Goal: Find specific page/section: Find specific page/section

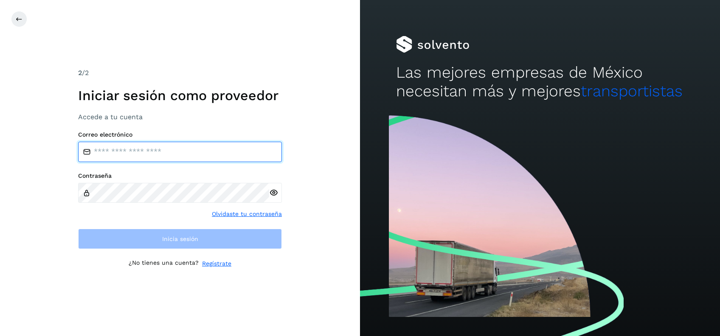
type input "**********"
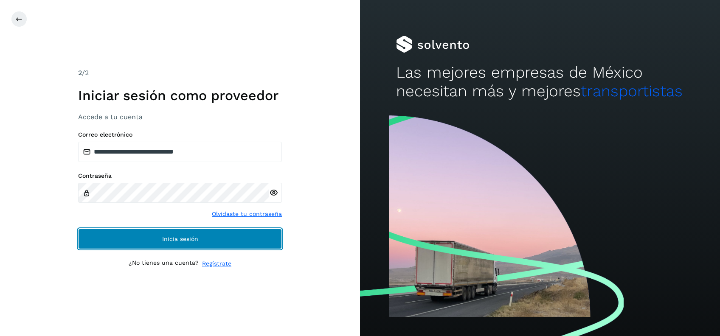
click at [145, 244] on button "Inicia sesión" at bounding box center [180, 239] width 204 height 20
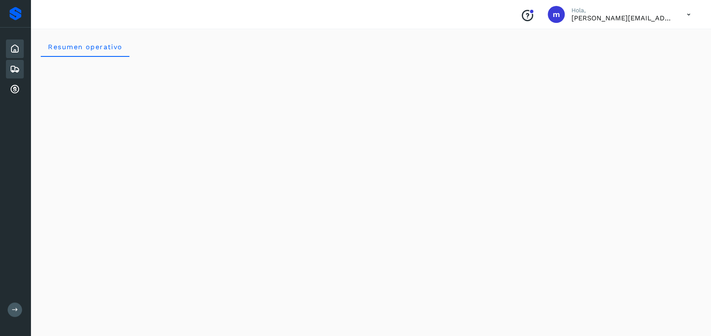
click at [17, 68] on icon at bounding box center [15, 69] width 10 height 10
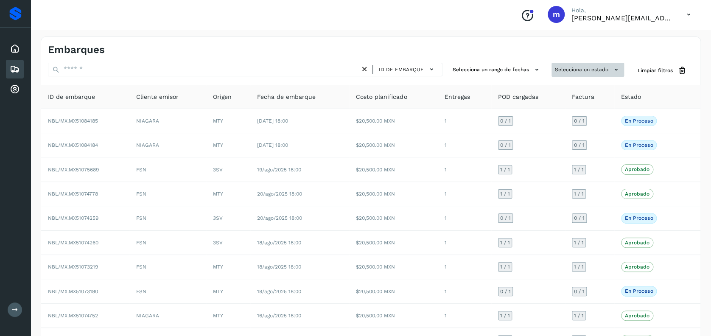
click at [589, 67] on button "Selecciona un estado" at bounding box center [588, 70] width 73 height 14
click at [589, 67] on div at bounding box center [355, 168] width 711 height 336
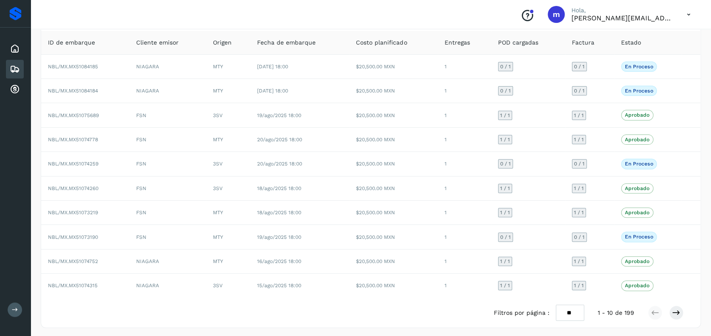
scroll to position [55, 0]
click at [17, 68] on icon at bounding box center [15, 69] width 10 height 10
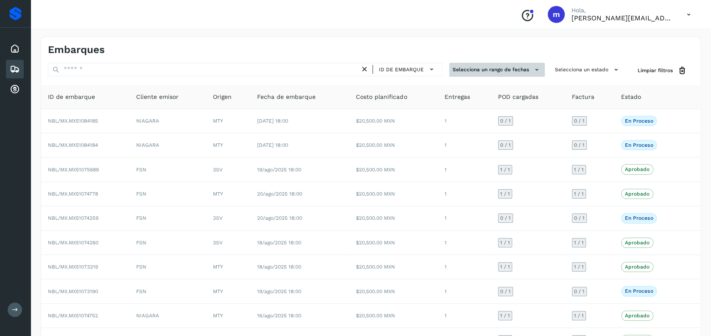
click at [521, 71] on button "Selecciona un rango de fechas" at bounding box center [496, 70] width 95 height 14
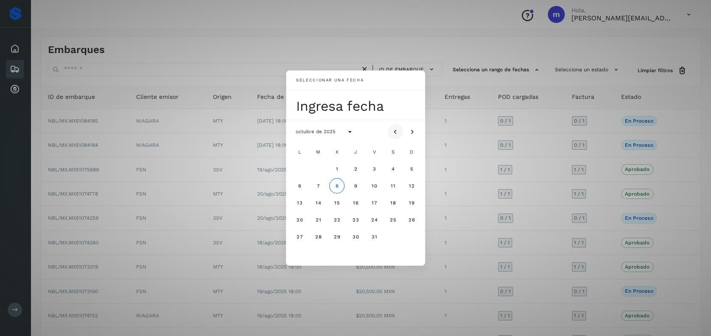
click at [395, 129] on icon "Mes anterior" at bounding box center [395, 132] width 8 height 8
click at [398, 129] on icon "Mes anterior" at bounding box center [395, 132] width 8 height 8
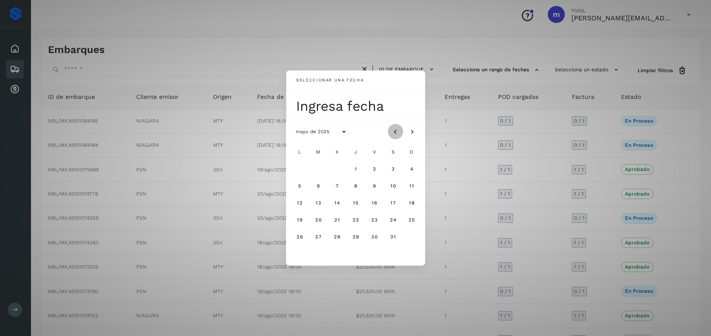
click at [398, 129] on icon "Mes anterior" at bounding box center [395, 132] width 8 height 8
click at [412, 132] on icon "Mes siguiente" at bounding box center [412, 132] width 8 height 8
click at [317, 168] on span "1" at bounding box center [318, 169] width 3 height 6
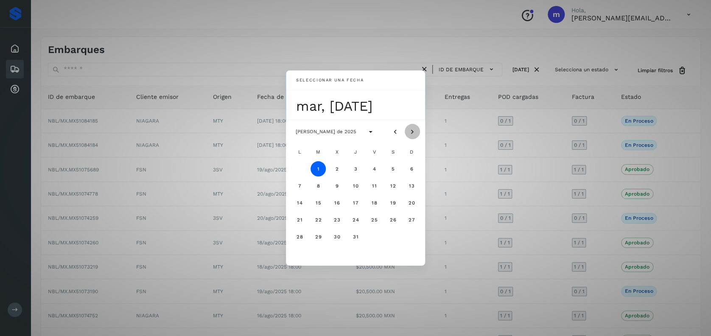
click at [412, 131] on icon "Mes siguiente" at bounding box center [412, 132] width 8 height 8
click at [338, 183] on span "8" at bounding box center [337, 186] width 4 height 6
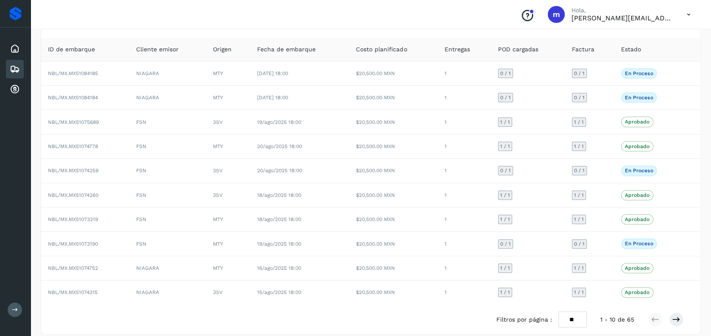
scroll to position [55, 0]
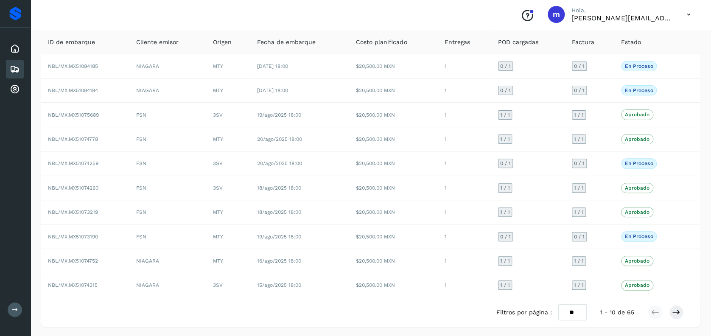
click at [688, 14] on icon at bounding box center [688, 14] width 17 height 17
click at [688, 14] on div at bounding box center [355, 168] width 711 height 336
drag, startPoint x: 461, startPoint y: 4, endPoint x: 531, endPoint y: 14, distance: 71.1
click at [531, 14] on div "Conoce nuestros beneficios m [PERSON_NAME], [PERSON_NAME][EMAIL_ADDRESS][PERSON…" at bounding box center [371, 14] width 681 height 29
click at [531, 14] on icon "Conoce nuestros beneficios" at bounding box center [528, 16] width 14 height 14
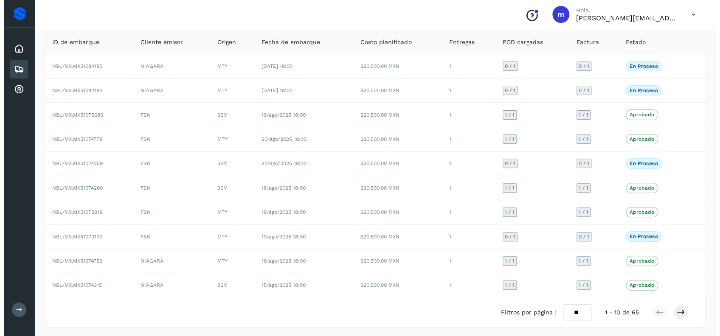
scroll to position [0, 0]
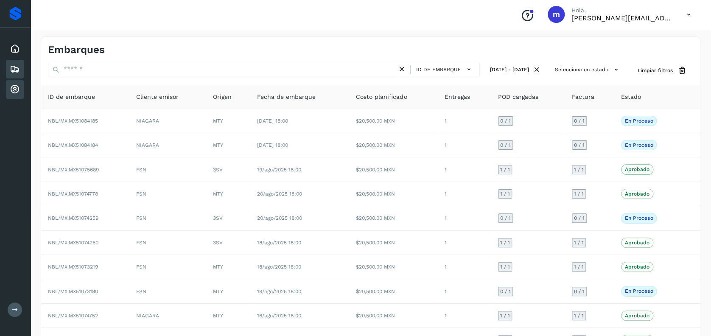
click at [16, 89] on icon at bounding box center [15, 89] width 10 height 10
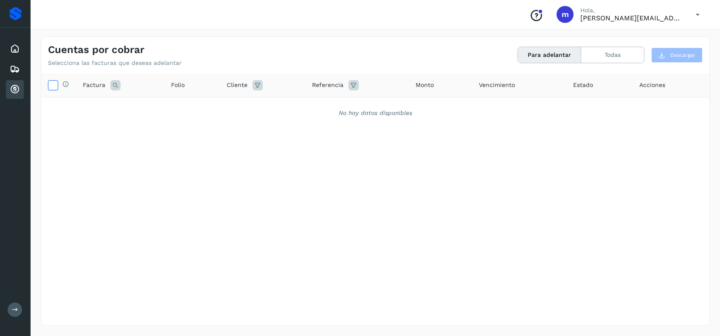
click at [50, 83] on icon at bounding box center [52, 84] width 9 height 9
click at [600, 57] on button "Todas" at bounding box center [612, 55] width 63 height 16
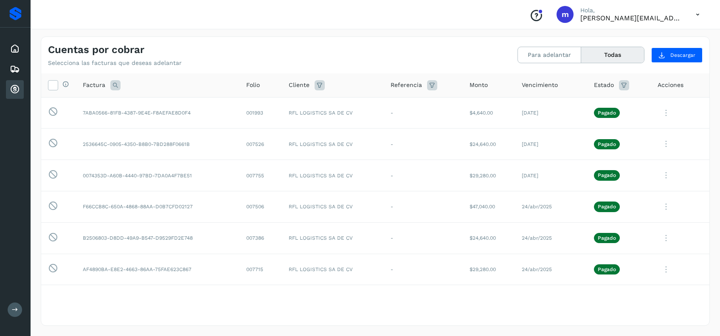
click at [619, 87] on icon at bounding box center [624, 85] width 10 height 10
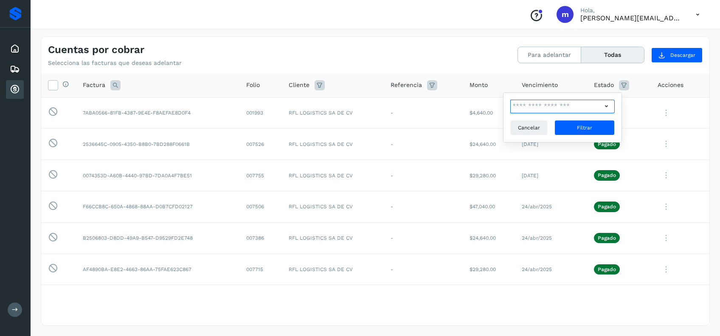
drag, startPoint x: 577, startPoint y: 107, endPoint x: 604, endPoint y: 107, distance: 27.6
click at [604, 107] on div at bounding box center [562, 107] width 104 height 14
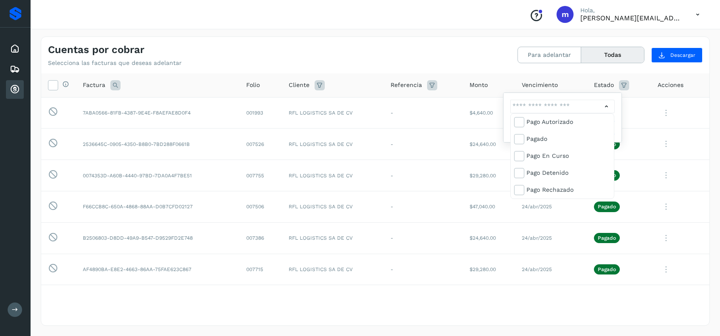
click at [604, 107] on div at bounding box center [360, 168] width 720 height 336
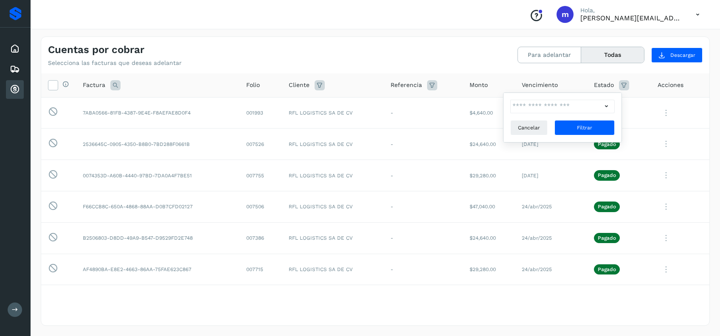
click at [604, 107] on icon at bounding box center [606, 106] width 9 height 9
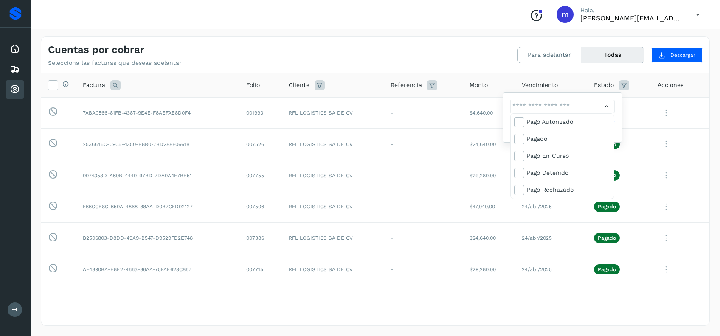
click at [604, 107] on div at bounding box center [360, 168] width 720 height 336
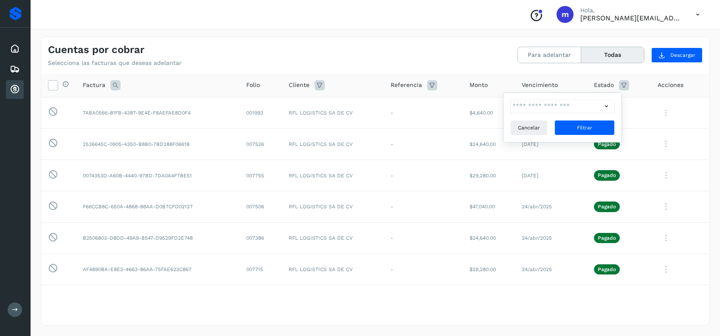
click at [604, 107] on icon at bounding box center [606, 106] width 9 height 9
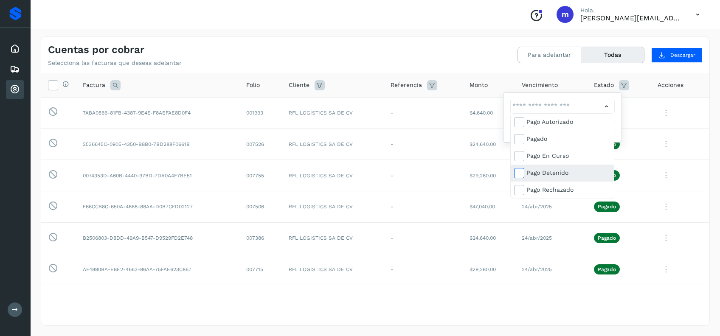
click at [518, 174] on icon at bounding box center [518, 172] width 8 height 8
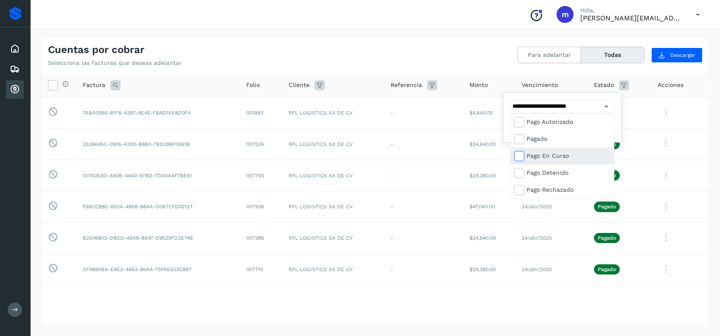
click at [523, 152] on label at bounding box center [519, 156] width 10 height 10
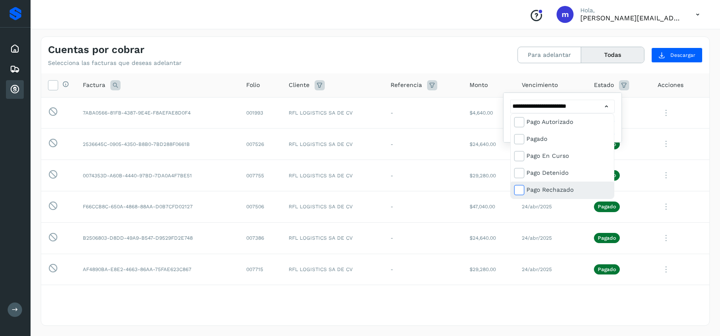
click at [523, 193] on span at bounding box center [519, 191] width 11 height 7
type input "**********"
click at [703, 28] on div at bounding box center [360, 168] width 720 height 336
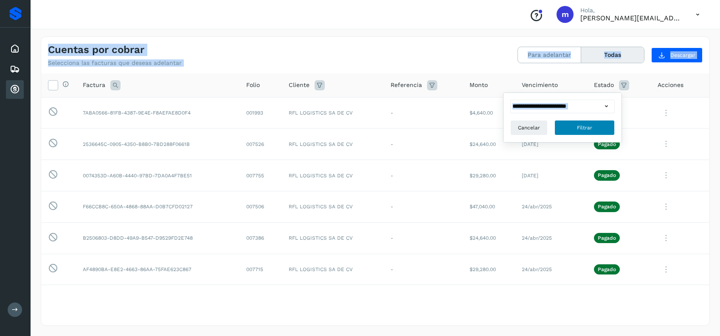
drag, startPoint x: 703, startPoint y: 28, endPoint x: 585, endPoint y: 128, distance: 154.5
click at [585, 128] on div "**********" at bounding box center [375, 168] width 689 height 336
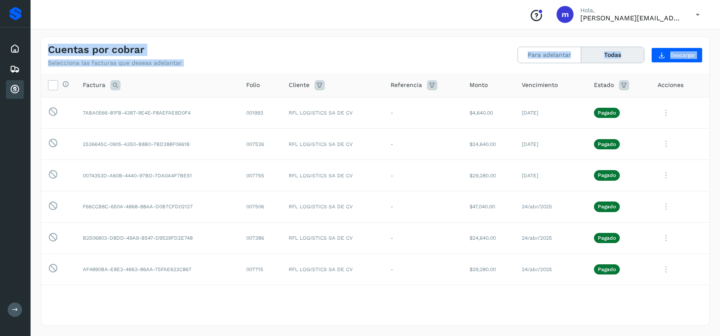
click at [619, 84] on icon at bounding box center [624, 85] width 10 height 10
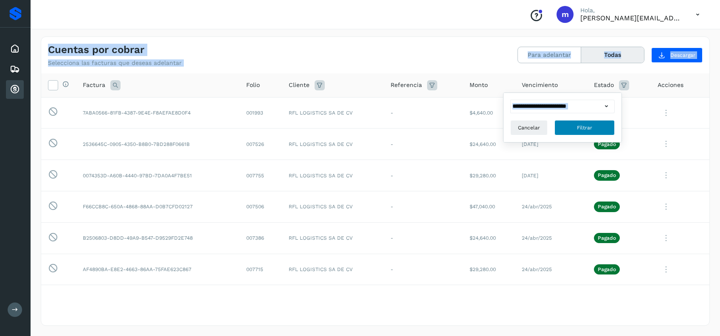
click at [588, 127] on span "Filtrar" at bounding box center [584, 128] width 15 height 8
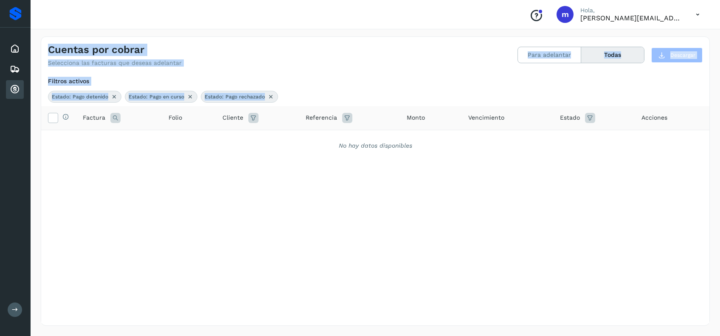
click at [465, 67] on div "Cuentas por cobrar Selecciona las facturas que deseas adelantar Para adelantar …" at bounding box center [375, 180] width 669 height 289
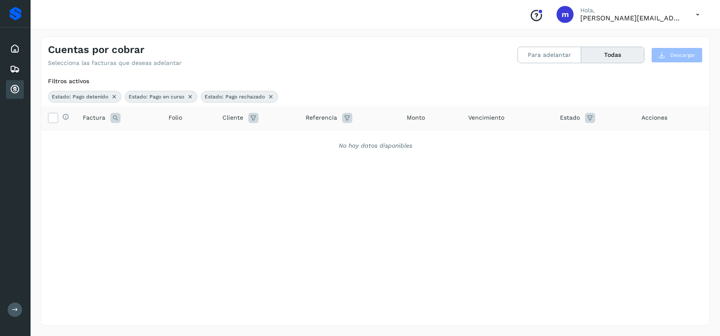
click at [620, 57] on button "Todas" at bounding box center [612, 55] width 63 height 16
click at [559, 57] on button "Para adelantar" at bounding box center [549, 55] width 63 height 16
click at [16, 67] on icon at bounding box center [15, 69] width 10 height 10
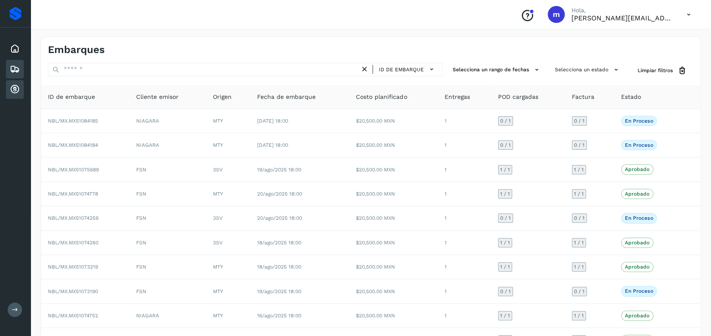
click at [15, 90] on icon at bounding box center [15, 89] width 10 height 10
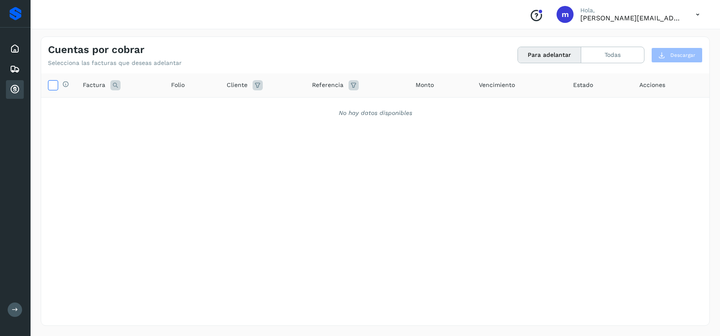
click at [54, 84] on icon at bounding box center [52, 84] width 9 height 9
click at [617, 50] on button "Todas" at bounding box center [612, 55] width 63 height 16
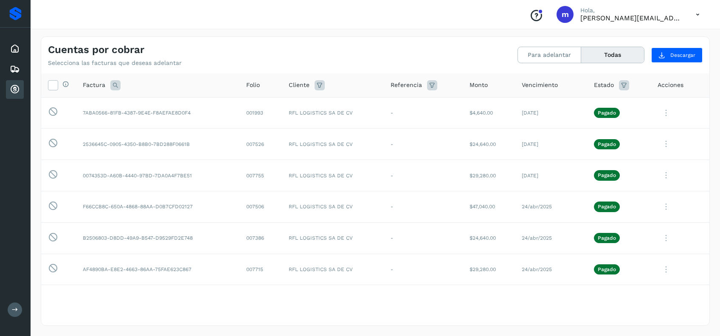
click at [619, 85] on icon at bounding box center [624, 85] width 10 height 10
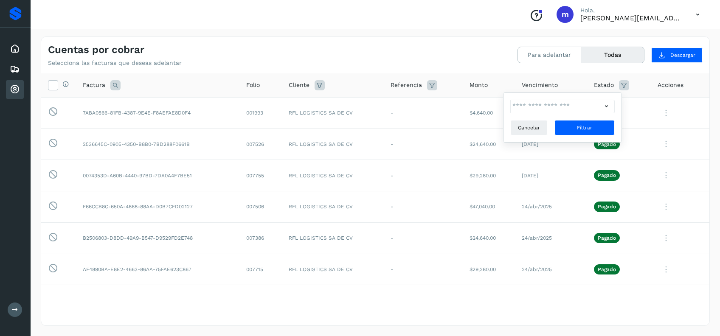
click at [619, 85] on icon at bounding box center [624, 85] width 10 height 10
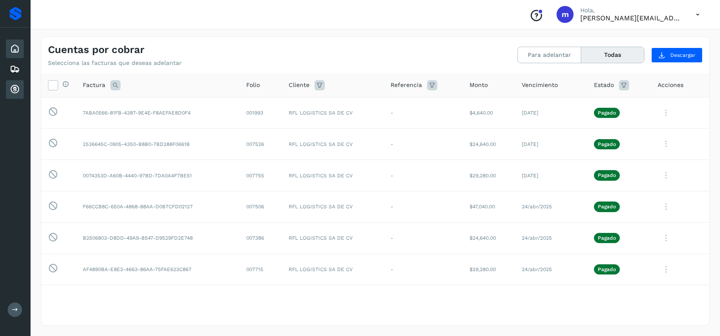
click at [15, 47] on icon at bounding box center [15, 49] width 10 height 10
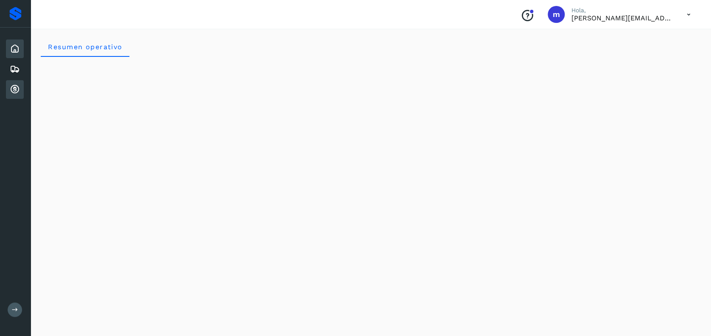
click at [14, 84] on icon at bounding box center [15, 89] width 10 height 10
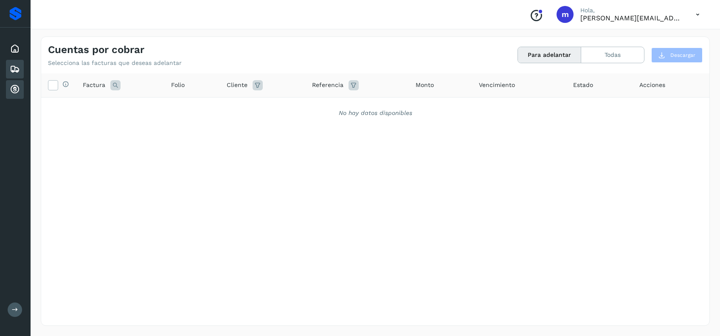
click at [17, 68] on icon at bounding box center [15, 69] width 10 height 10
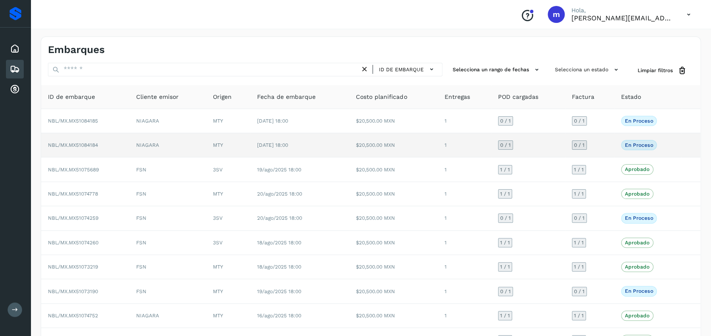
click at [111, 135] on td "NBL/MX.MX51084184" at bounding box center [85, 145] width 88 height 24
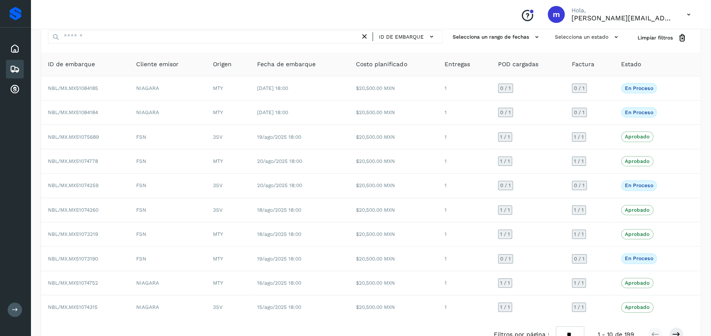
scroll to position [55, 0]
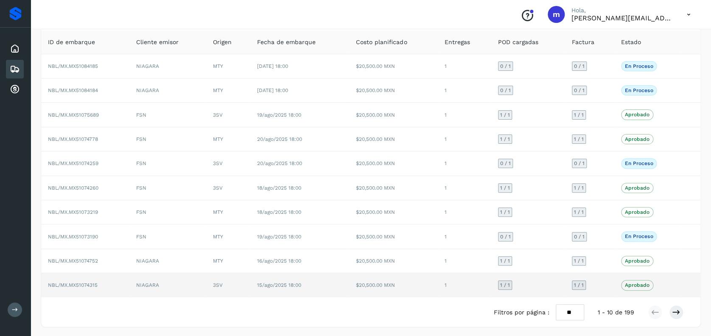
click at [261, 285] on span "15/ago/2025 18:00" at bounding box center [279, 285] width 44 height 6
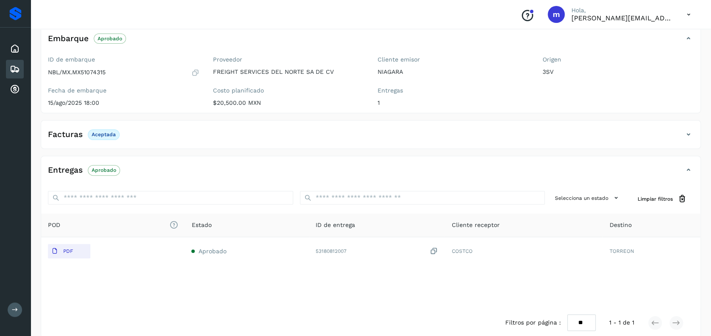
click at [688, 135] on icon at bounding box center [689, 134] width 10 height 10
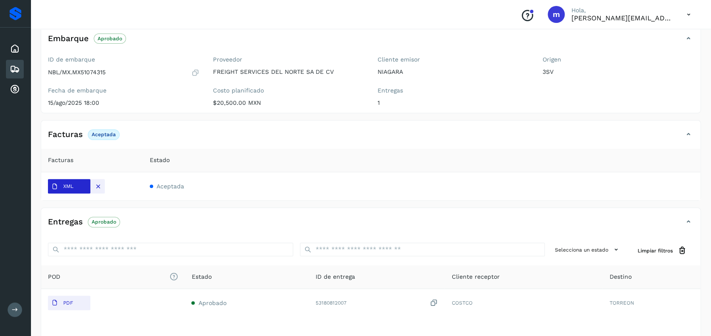
click at [69, 190] on span "XML" at bounding box center [62, 187] width 29 height 14
click at [17, 60] on div "Embarques" at bounding box center [15, 69] width 18 height 19
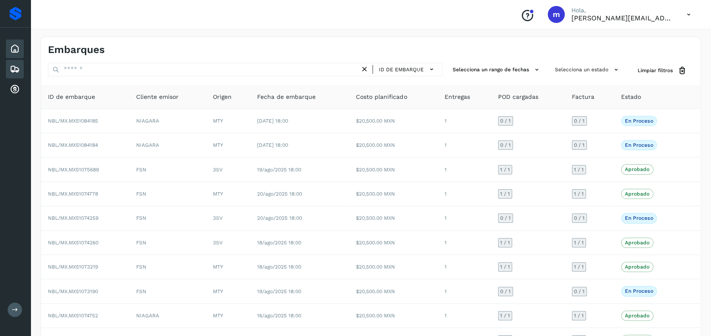
click at [17, 50] on icon at bounding box center [15, 49] width 10 height 10
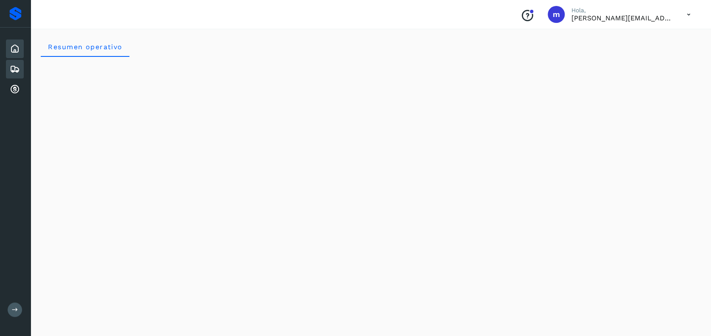
click at [13, 68] on icon at bounding box center [15, 69] width 10 height 10
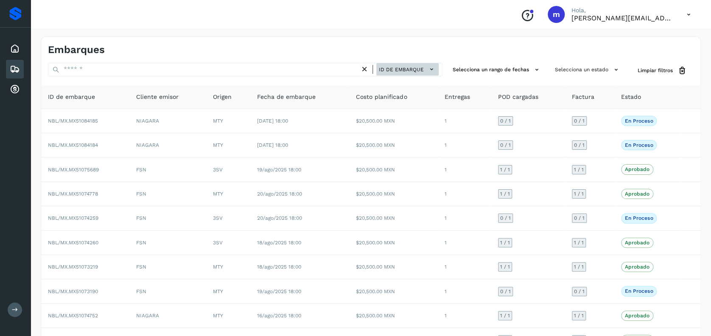
click at [410, 71] on span "ID de embarque" at bounding box center [401, 70] width 45 height 8
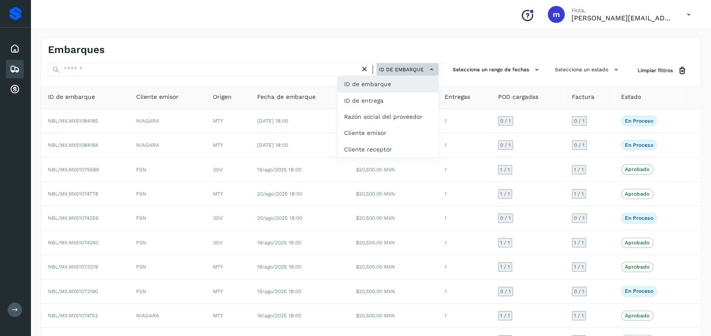
click at [410, 71] on div at bounding box center [355, 168] width 711 height 336
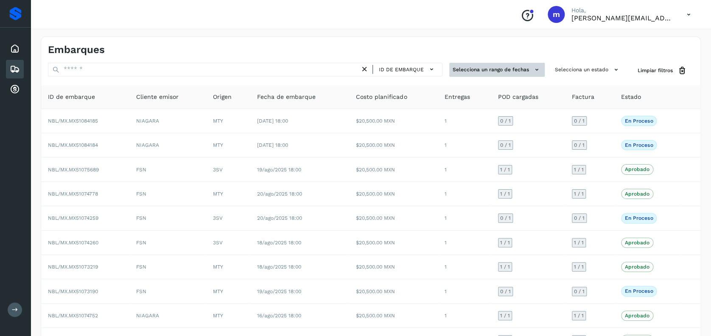
click at [479, 67] on button "Selecciona un rango de fechas" at bounding box center [496, 70] width 95 height 14
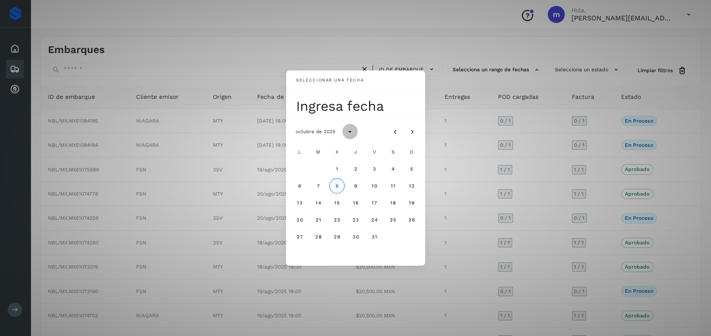
click at [347, 131] on icon "Seleccionar año" at bounding box center [350, 132] width 8 height 8
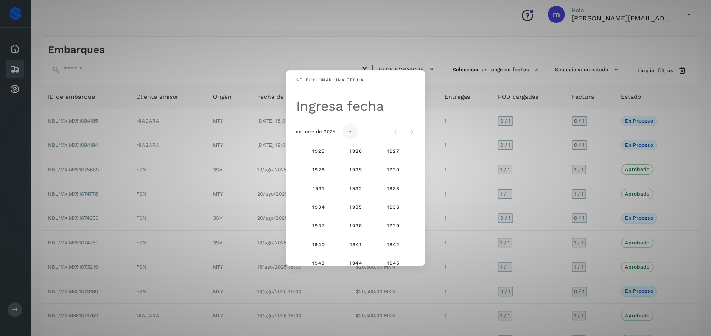
scroll to position [563, 0]
click at [349, 204] on span "2025" at bounding box center [355, 205] width 14 height 6
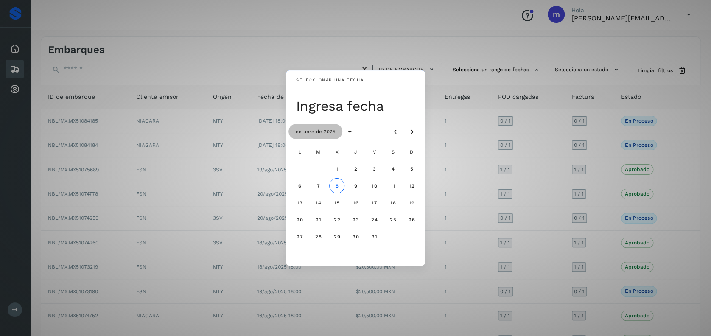
click at [310, 128] on button "octubre de 2025" at bounding box center [316, 131] width 54 height 15
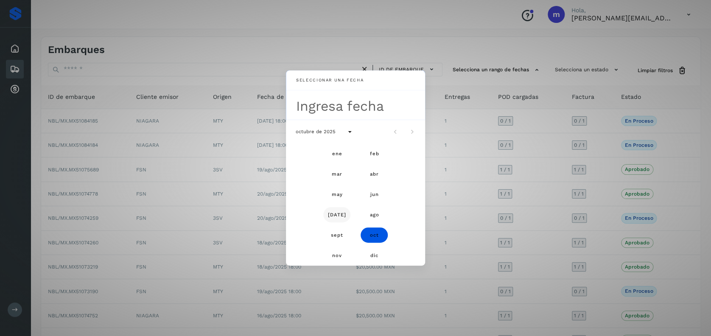
click at [338, 214] on span "[DATE]" at bounding box center [337, 215] width 19 height 6
click at [315, 170] on button "1" at bounding box center [318, 168] width 15 height 15
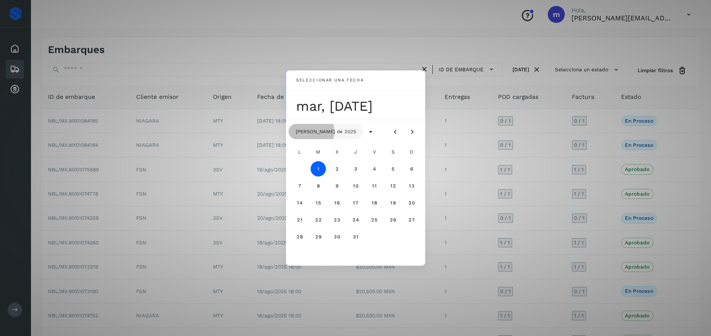
click at [319, 131] on span "[PERSON_NAME] de 2025" at bounding box center [325, 132] width 61 height 6
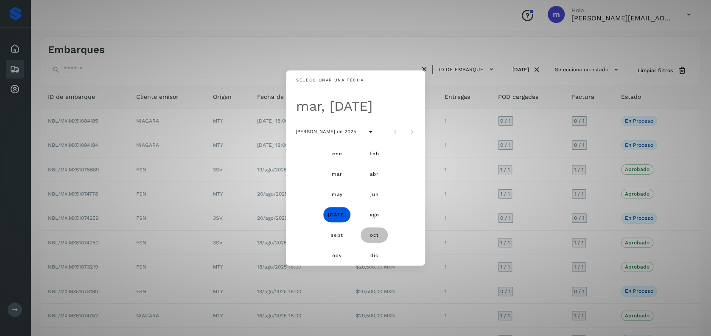
click at [373, 234] on span "oct" at bounding box center [374, 235] width 9 height 6
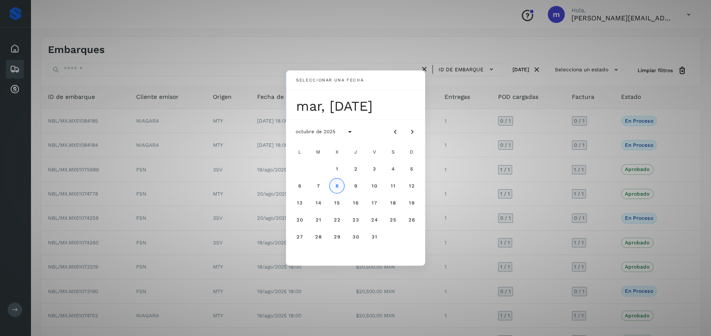
click at [335, 183] on span "8" at bounding box center [337, 186] width 4 height 6
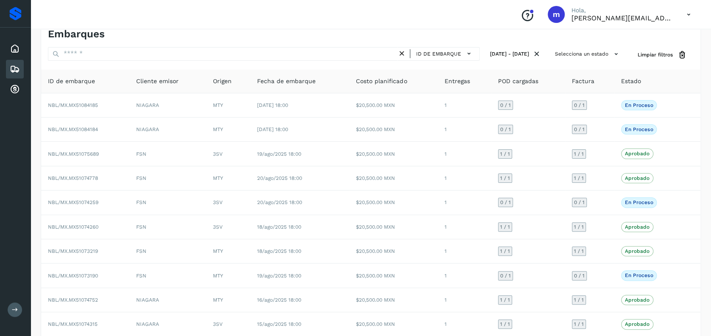
scroll to position [0, 0]
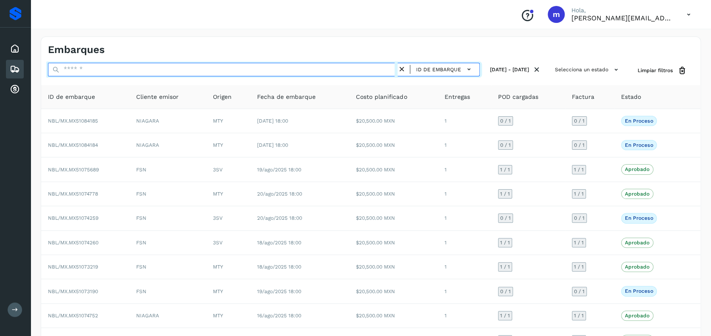
click at [220, 72] on input "text" at bounding box center [223, 70] width 350 height 14
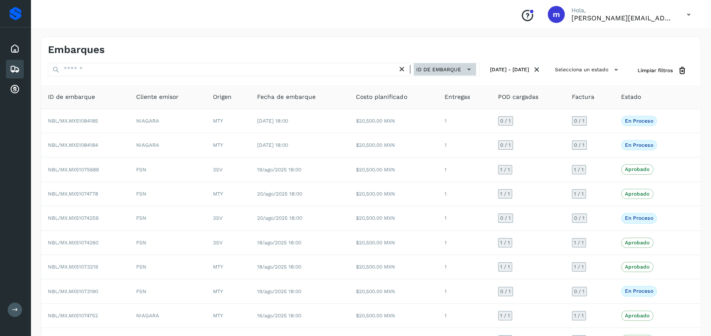
click at [416, 70] on span "ID de embarque" at bounding box center [438, 70] width 45 height 8
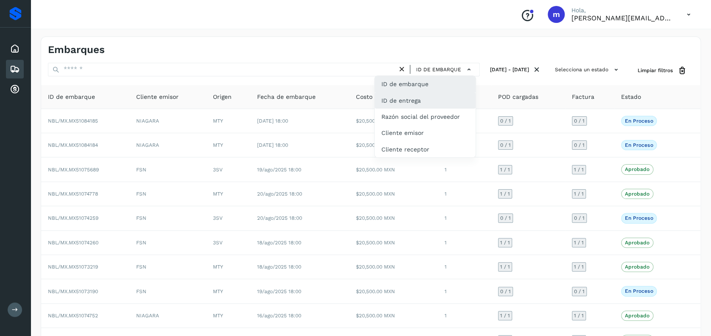
click at [409, 103] on div "ID de entrega" at bounding box center [425, 101] width 101 height 16
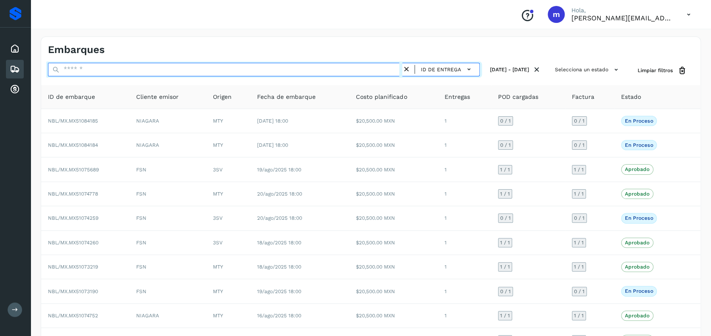
click at [345, 68] on input "text" at bounding box center [225, 70] width 354 height 14
paste input "**********"
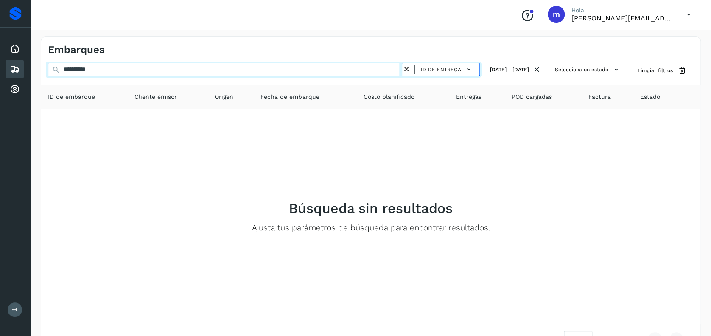
type input "**********"
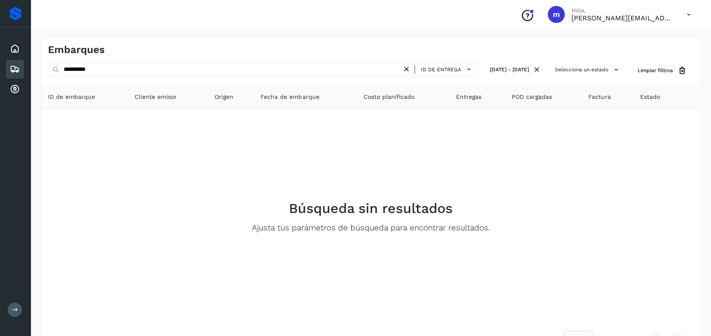
click at [402, 70] on icon at bounding box center [406, 69] width 9 height 9
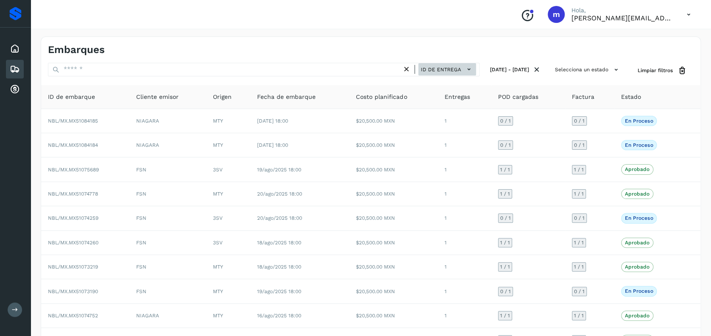
click at [432, 68] on span "ID de entrega" at bounding box center [441, 70] width 40 height 8
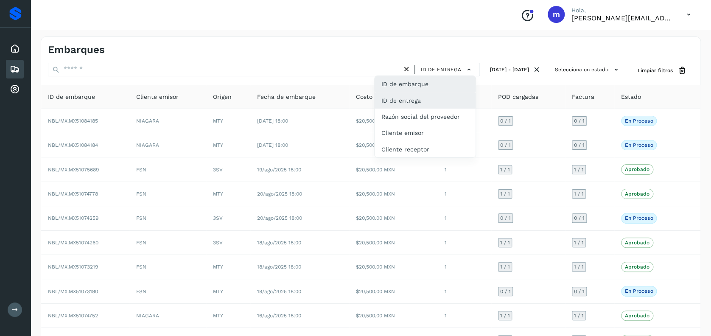
click at [412, 84] on div "ID de embarque" at bounding box center [425, 84] width 101 height 16
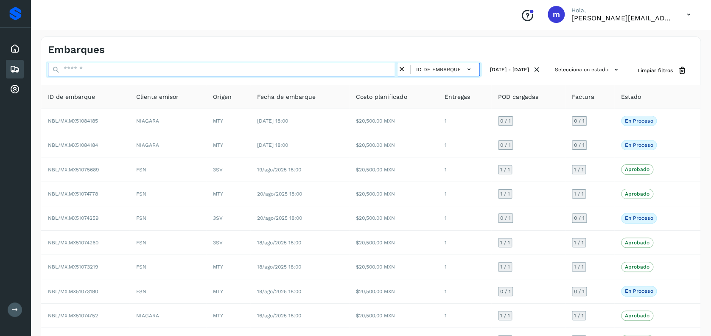
click at [305, 72] on input "text" at bounding box center [223, 70] width 350 height 14
paste input "********"
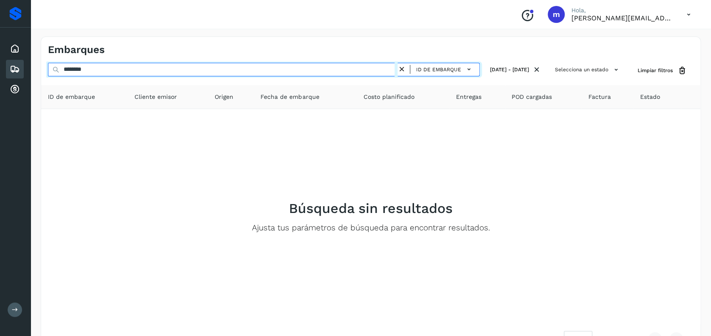
type input "********"
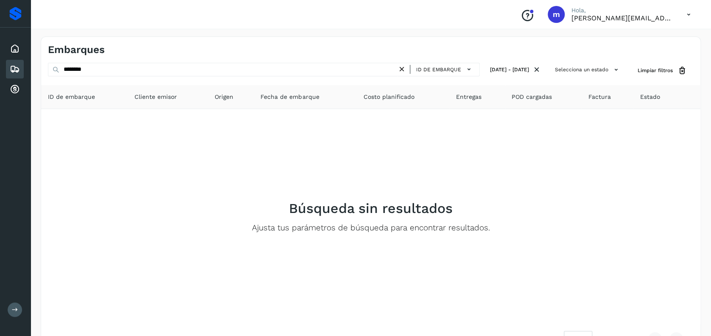
click at [398, 69] on icon at bounding box center [402, 69] width 9 height 9
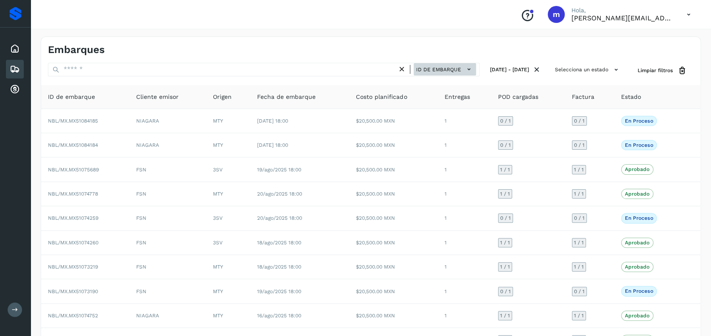
click at [432, 68] on span "ID de embarque" at bounding box center [438, 70] width 45 height 8
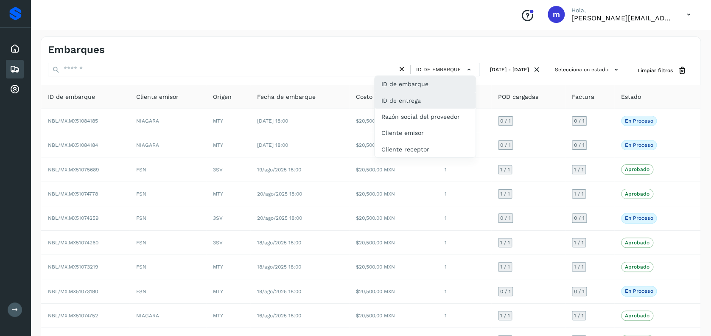
click at [421, 100] on div "ID de entrega" at bounding box center [425, 101] width 101 height 16
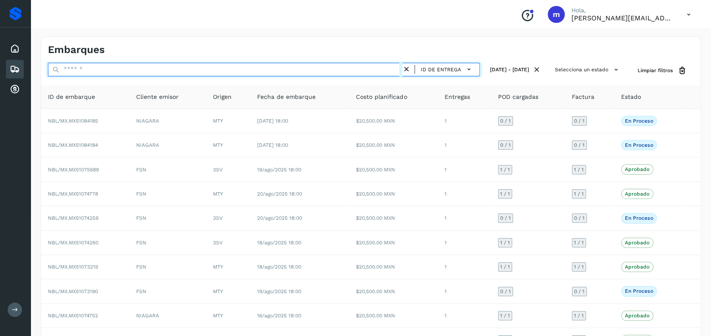
click at [312, 68] on input "text" at bounding box center [225, 70] width 354 height 14
paste input "**********"
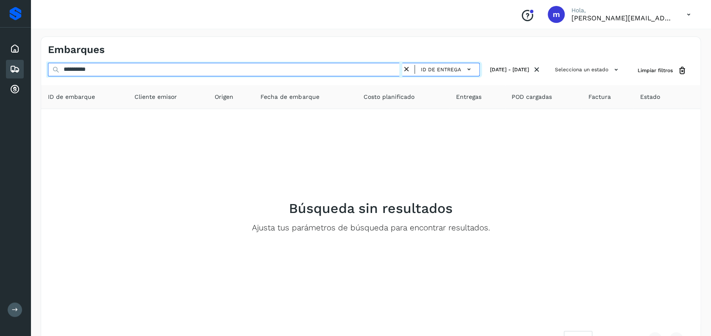
type input "**********"
drag, startPoint x: 105, startPoint y: 65, endPoint x: 53, endPoint y: 72, distance: 52.7
click at [53, 72] on div "**********" at bounding box center [264, 71] width 432 height 16
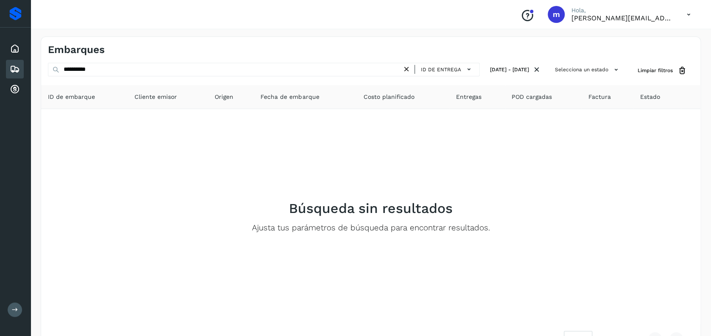
click at [402, 67] on icon at bounding box center [406, 69] width 9 height 9
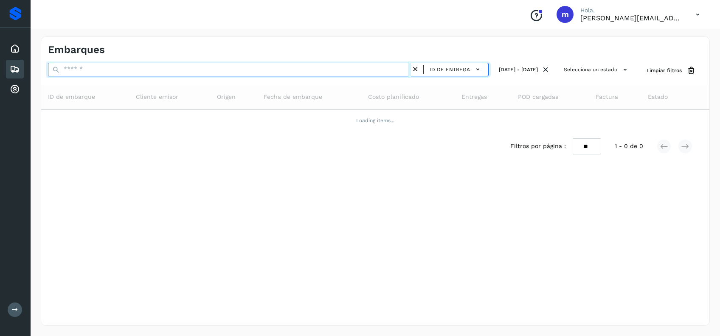
click at [300, 71] on input "text" at bounding box center [229, 70] width 363 height 14
paste input "**********"
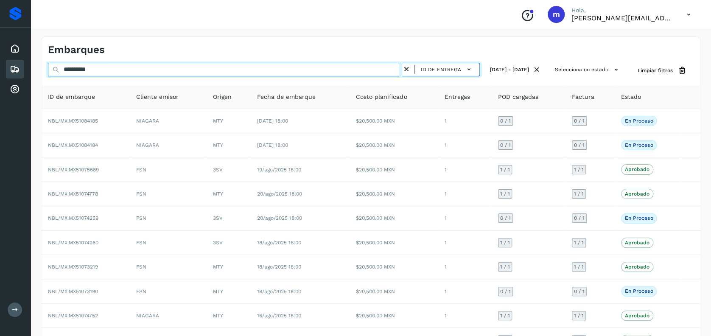
type input "**********"
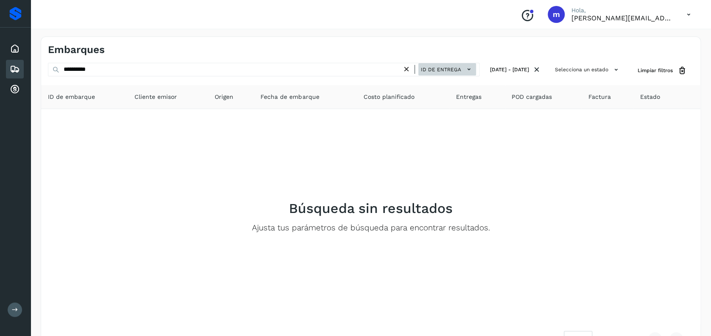
click at [431, 68] on span "ID de entrega" at bounding box center [441, 70] width 40 height 8
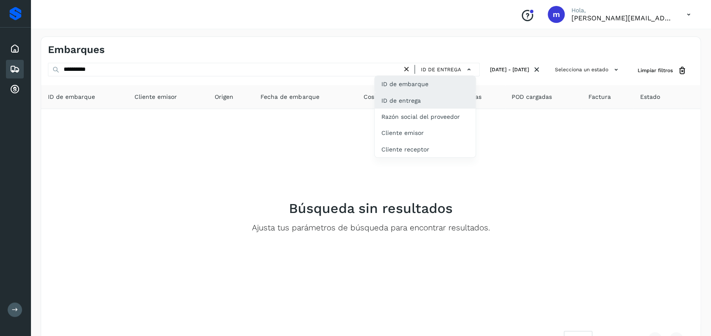
click at [420, 83] on div "ID de embarque" at bounding box center [425, 84] width 101 height 16
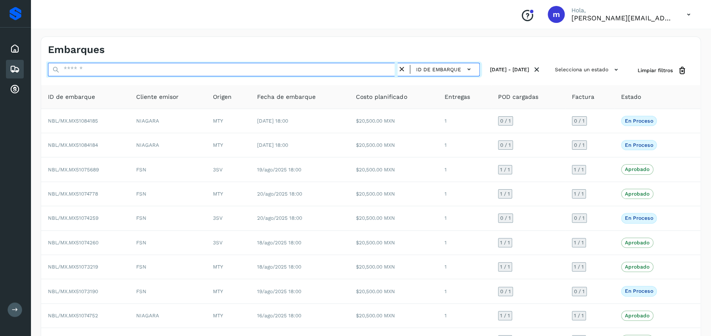
click at [316, 67] on input "text" at bounding box center [223, 70] width 350 height 14
paste input "**********"
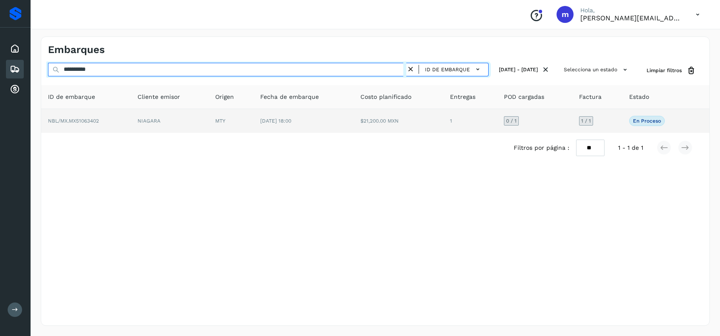
type input "**********"
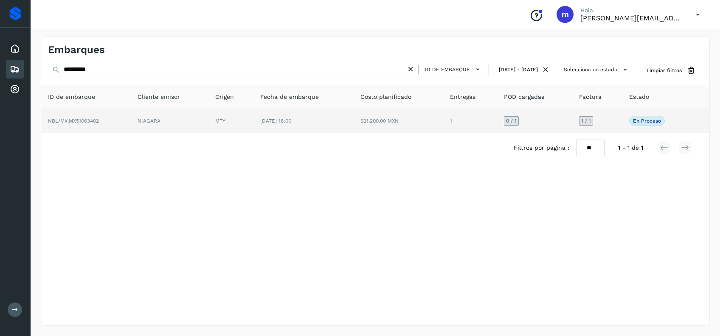
click at [416, 124] on td "$21,200.00 MXN" at bounding box center [398, 121] width 90 height 24
